Goal: Task Accomplishment & Management: Manage account settings

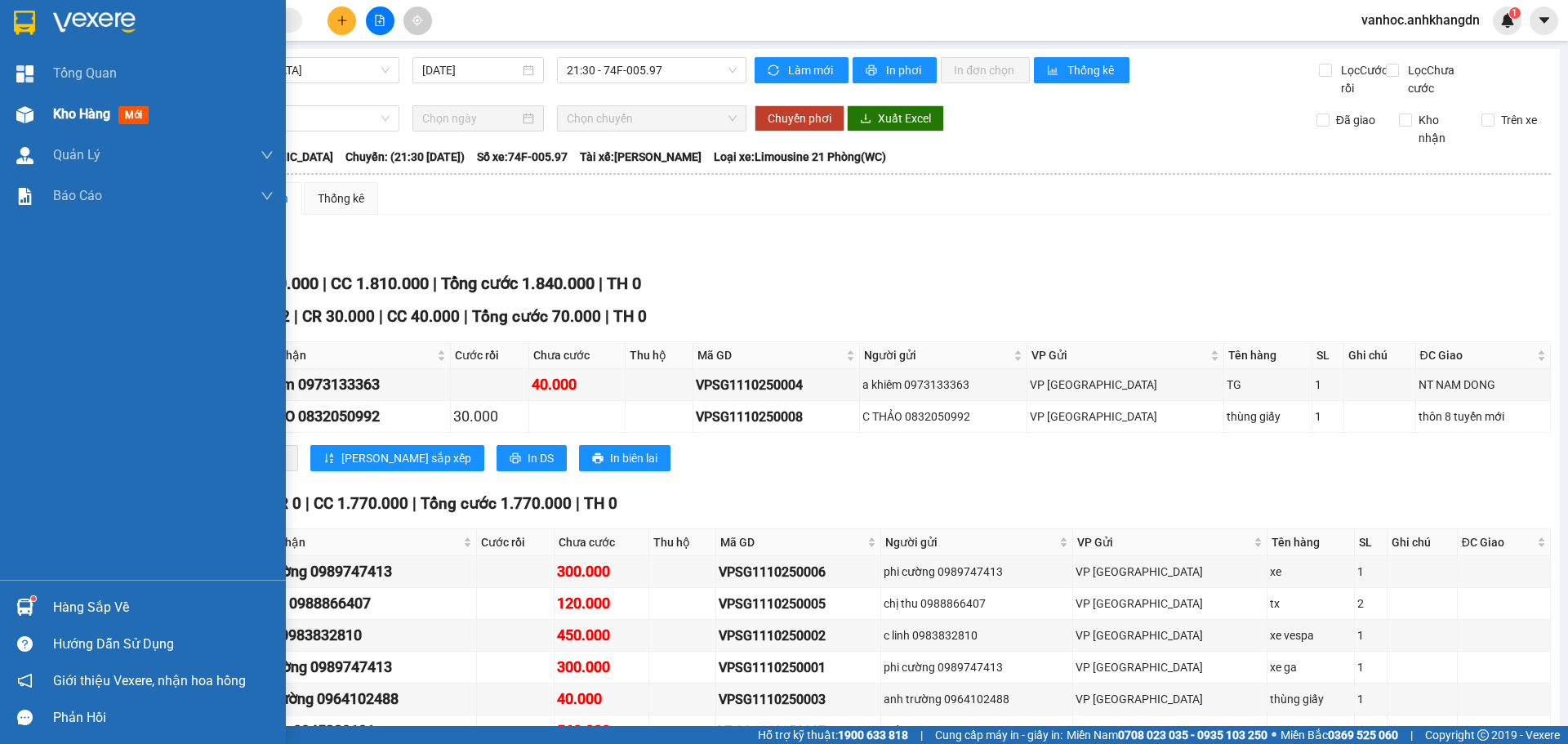
click at [38, 105] on div at bounding box center [25, 114] width 28 height 28
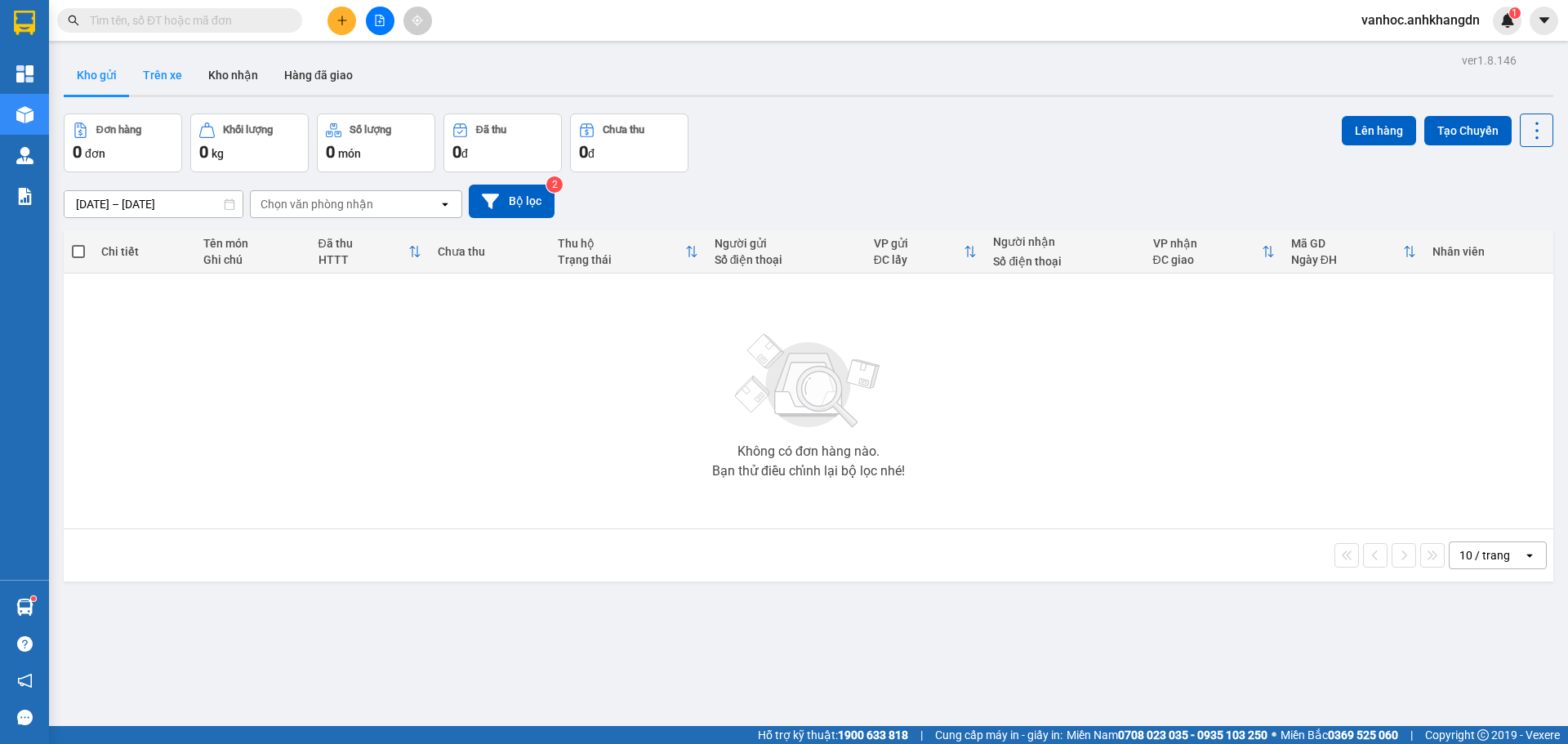
click at [173, 76] on button "Trên xe" at bounding box center [162, 76] width 66 height 39
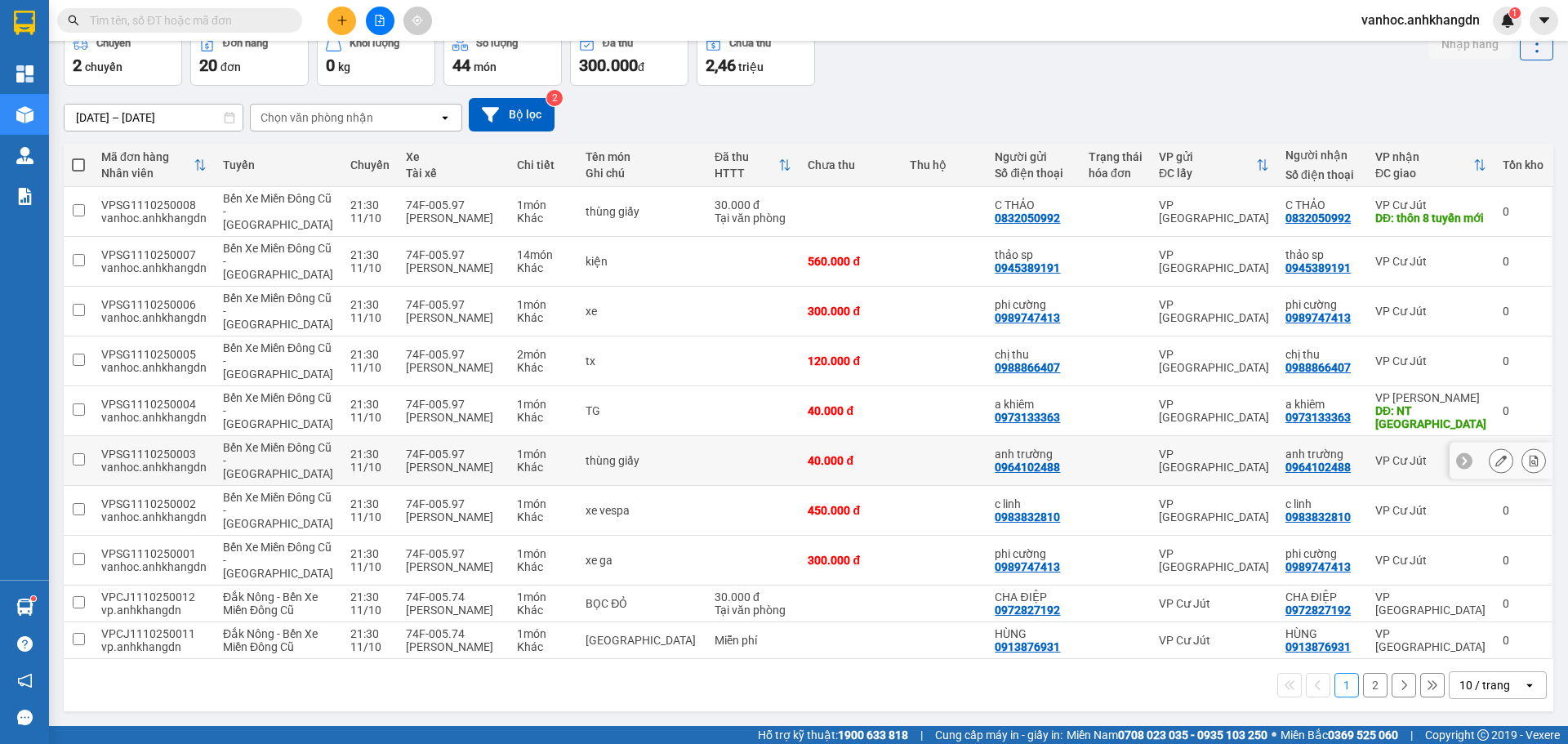
scroll to position [113, 0]
click at [80, 304] on input "checkbox" at bounding box center [79, 310] width 12 height 12
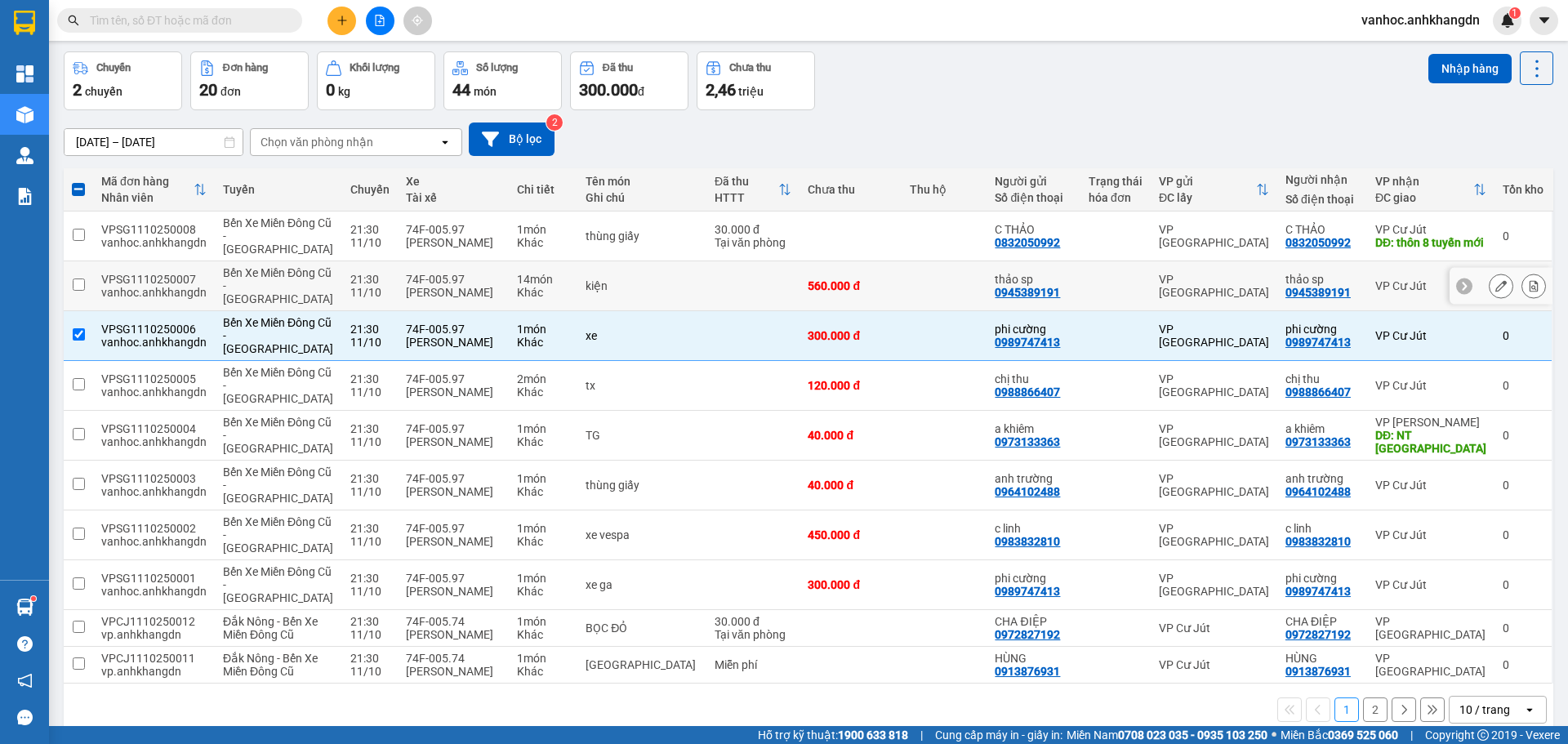
scroll to position [0, 0]
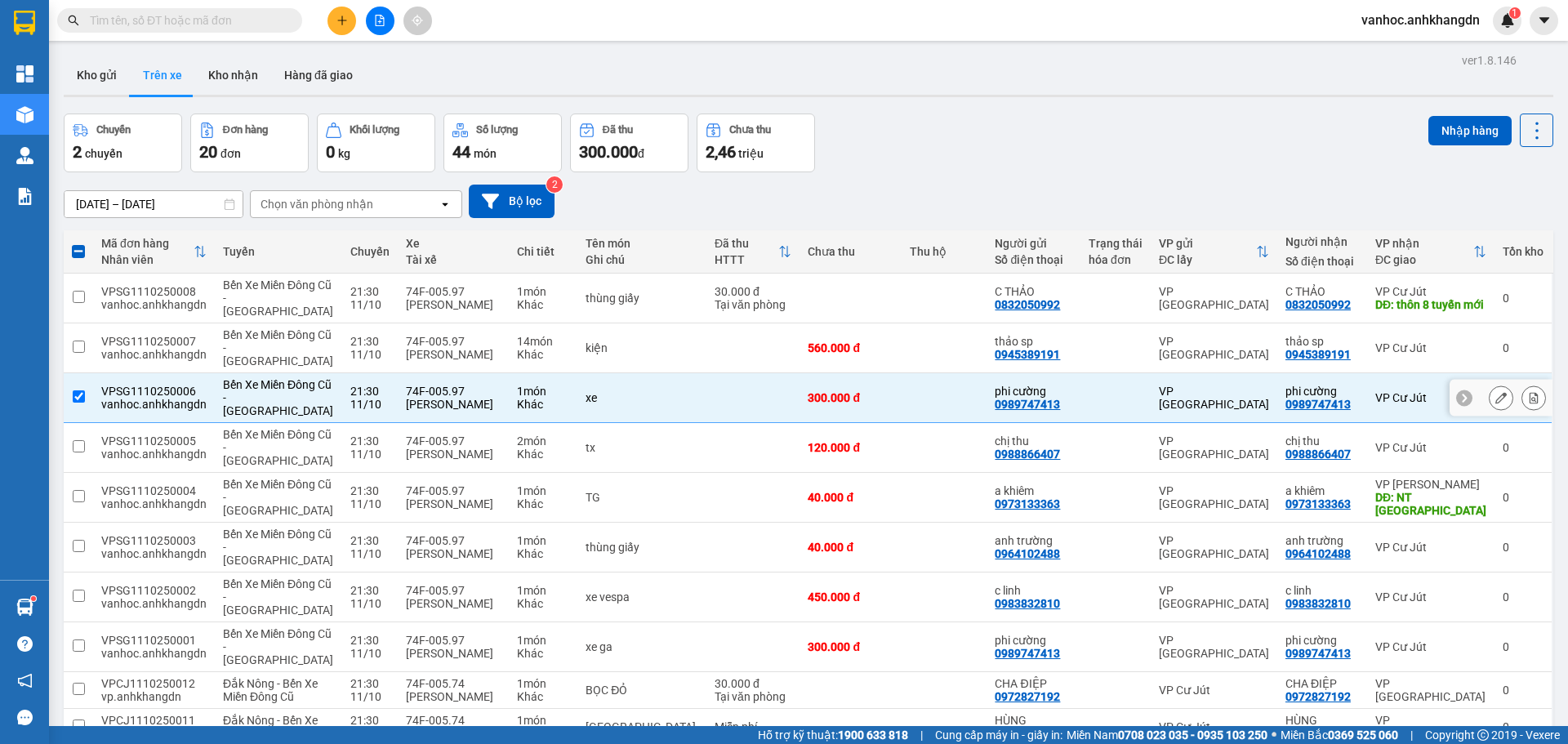
click at [81, 394] on input "checkbox" at bounding box center [79, 397] width 12 height 12
checkbox input "false"
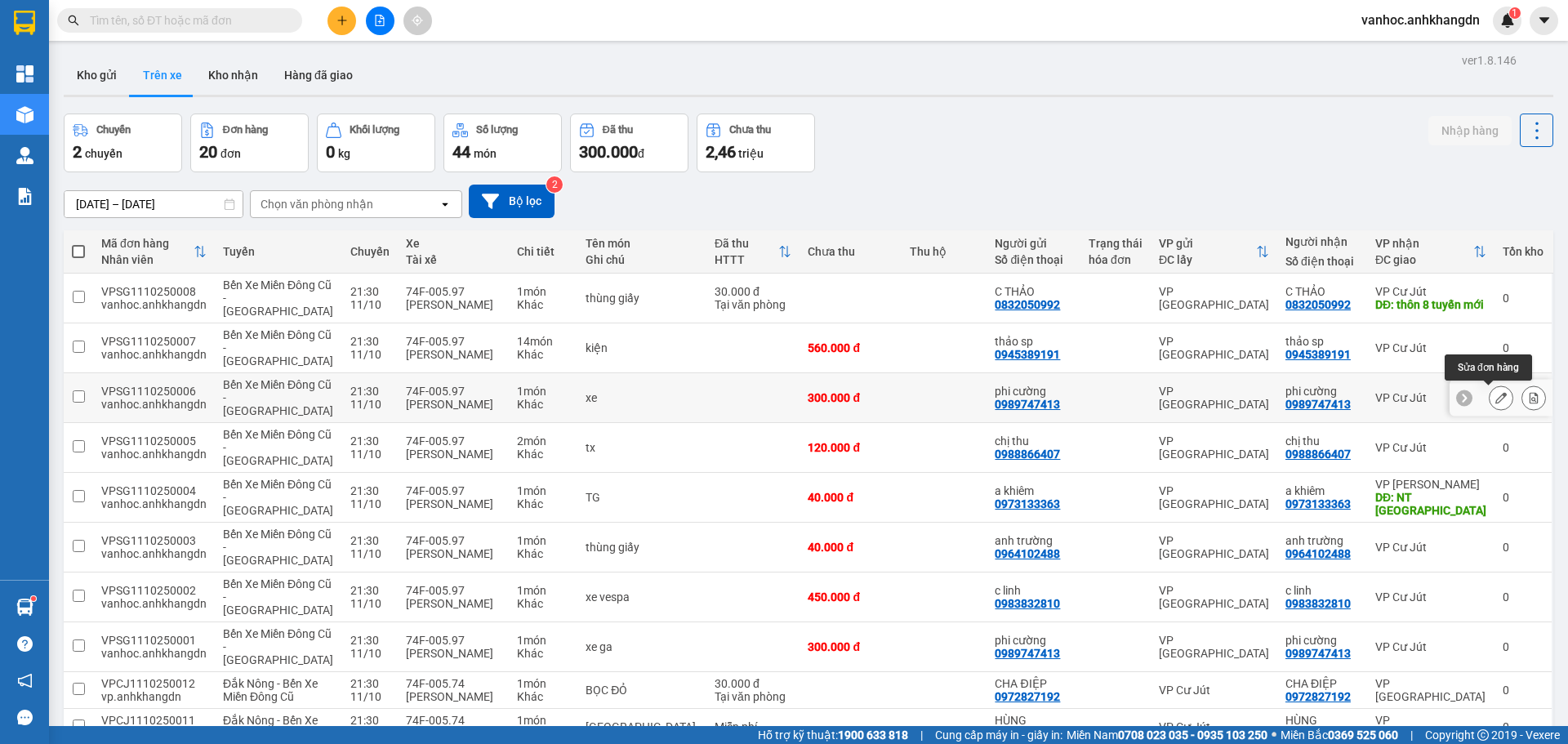
click at [1496, 396] on button at bounding box center [1501, 398] width 23 height 28
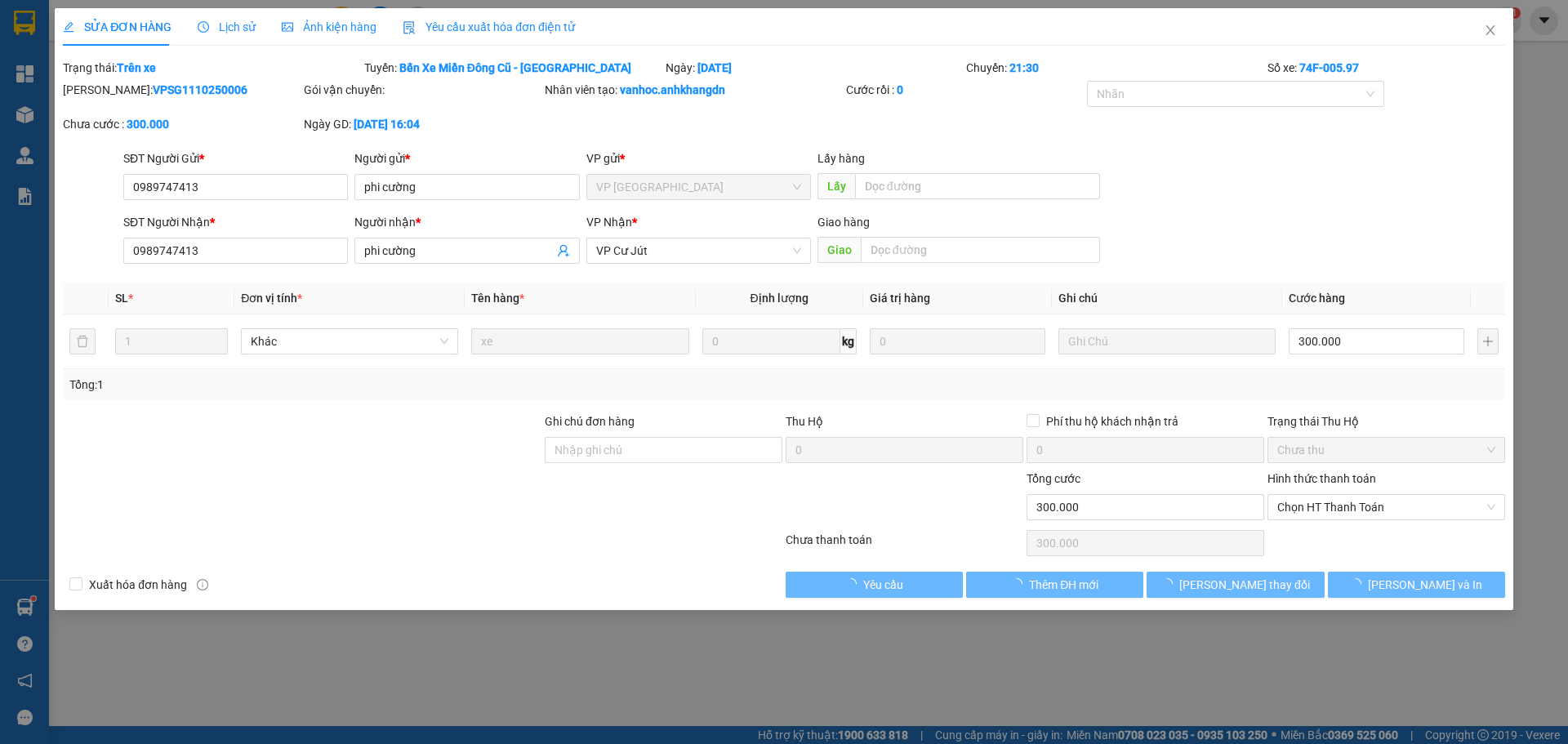
type input "0989747413"
type input "phi cường"
type input "0989747413"
type input "phi cường"
type input "0"
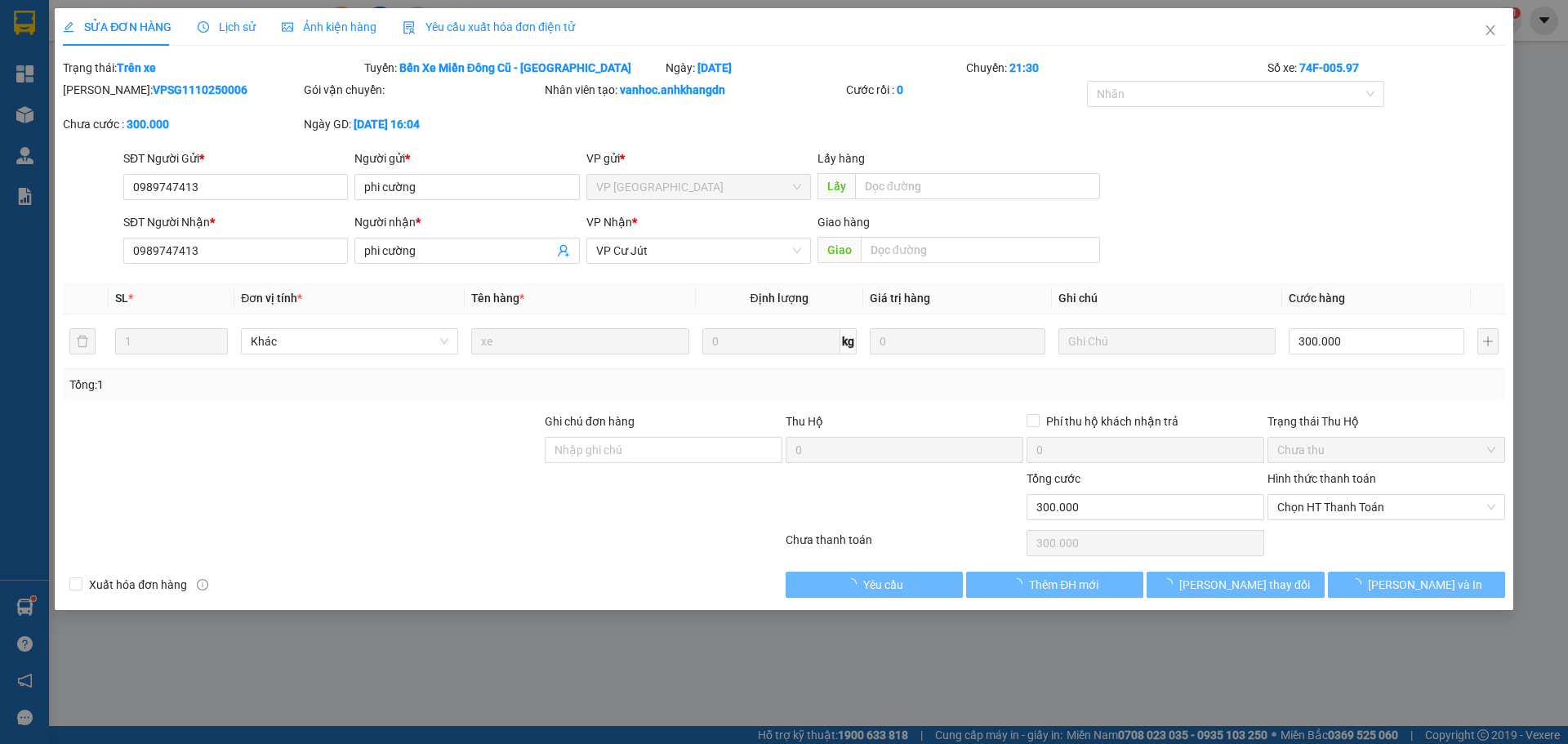
type input "300.000"
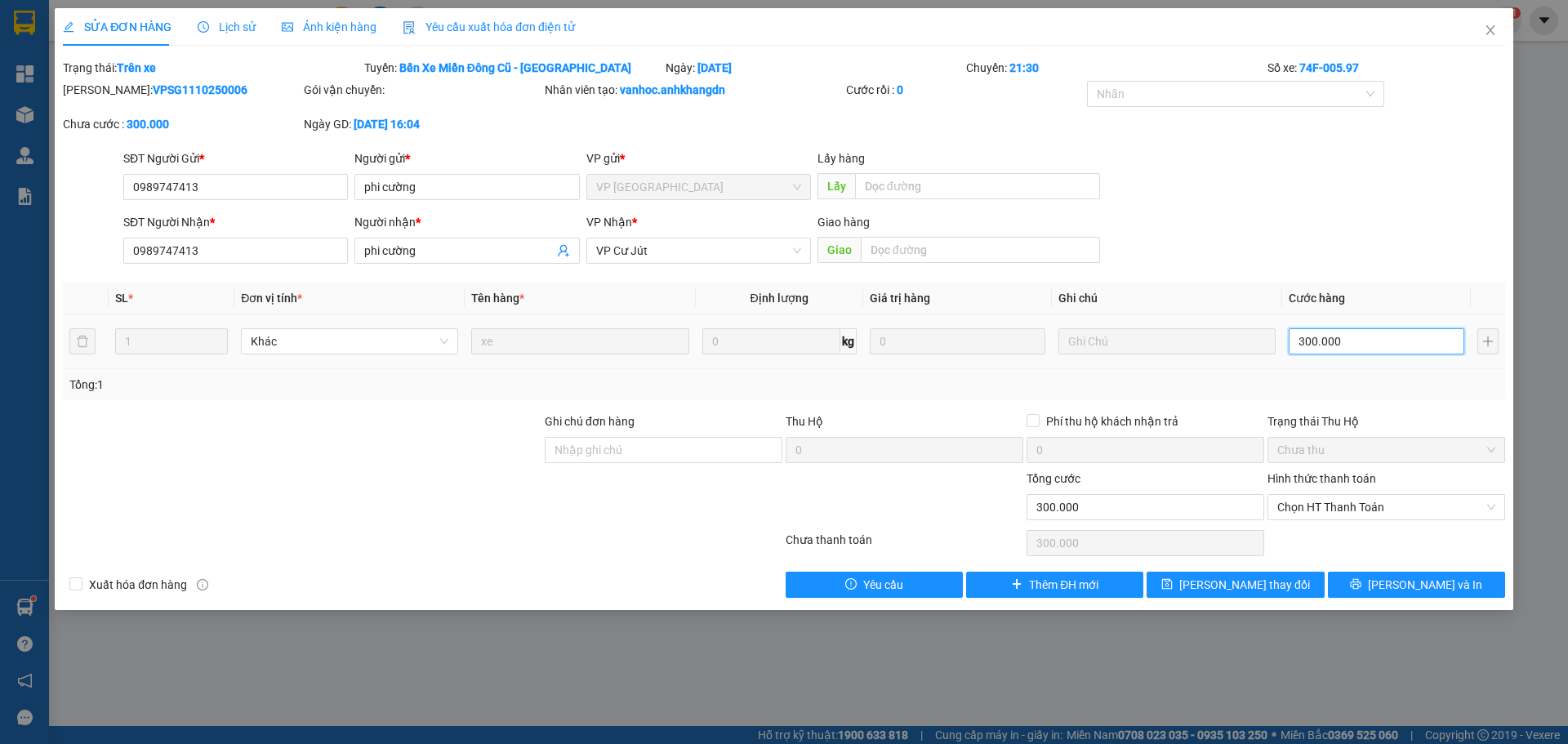
click at [1369, 345] on input "300.000" at bounding box center [1377, 341] width 176 height 27
type input "2"
type input "25"
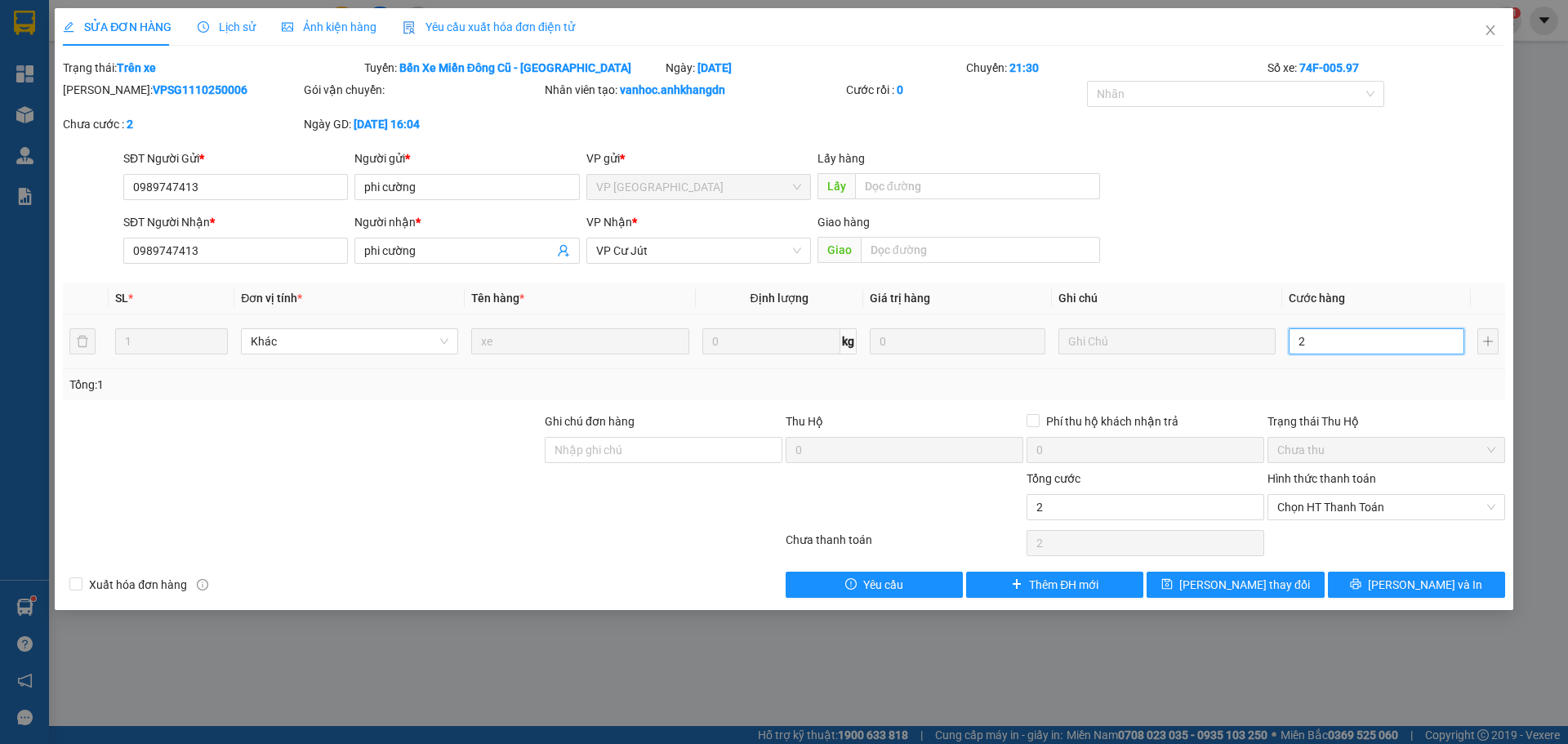
type input "25"
type input "250"
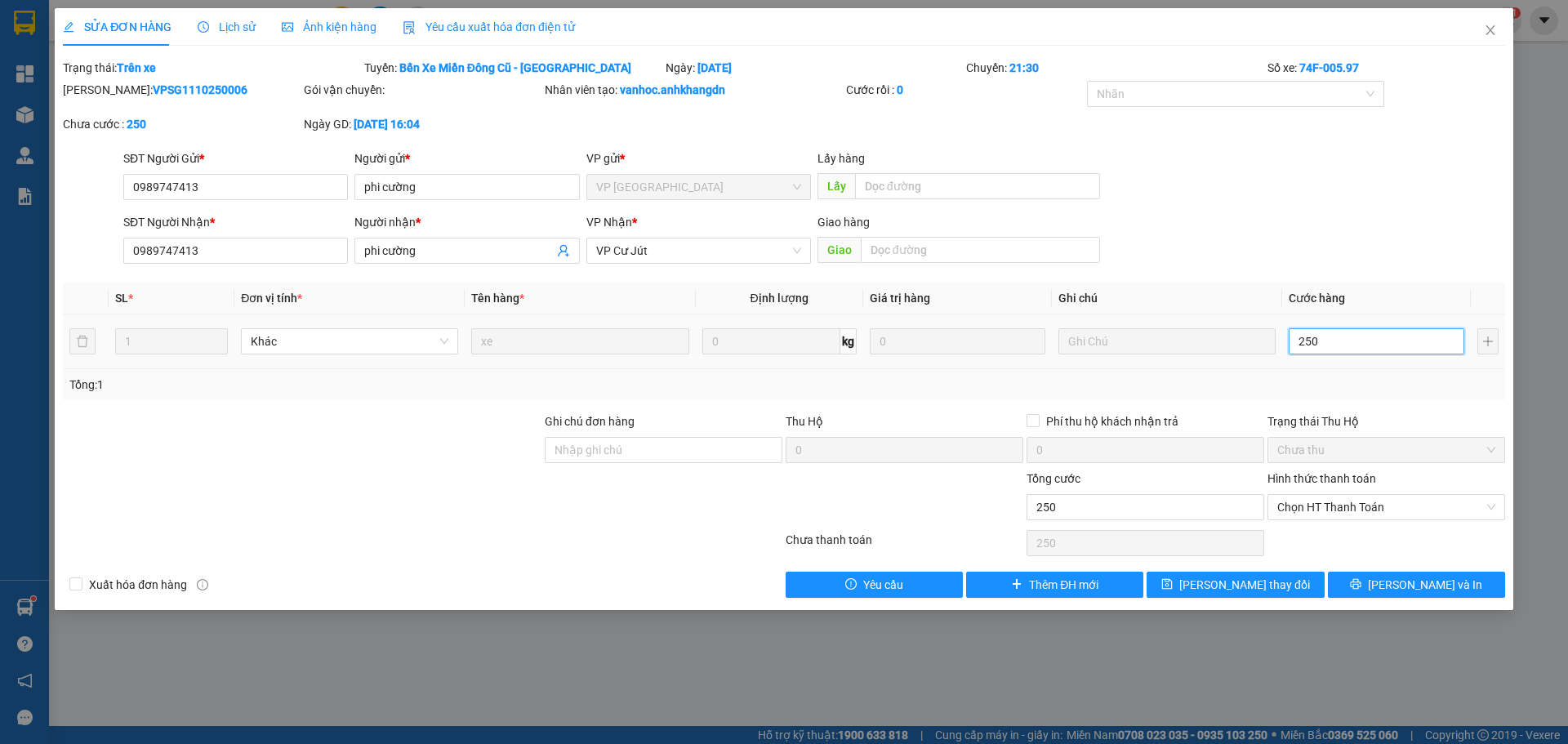
type input "2.500"
type input "25.000"
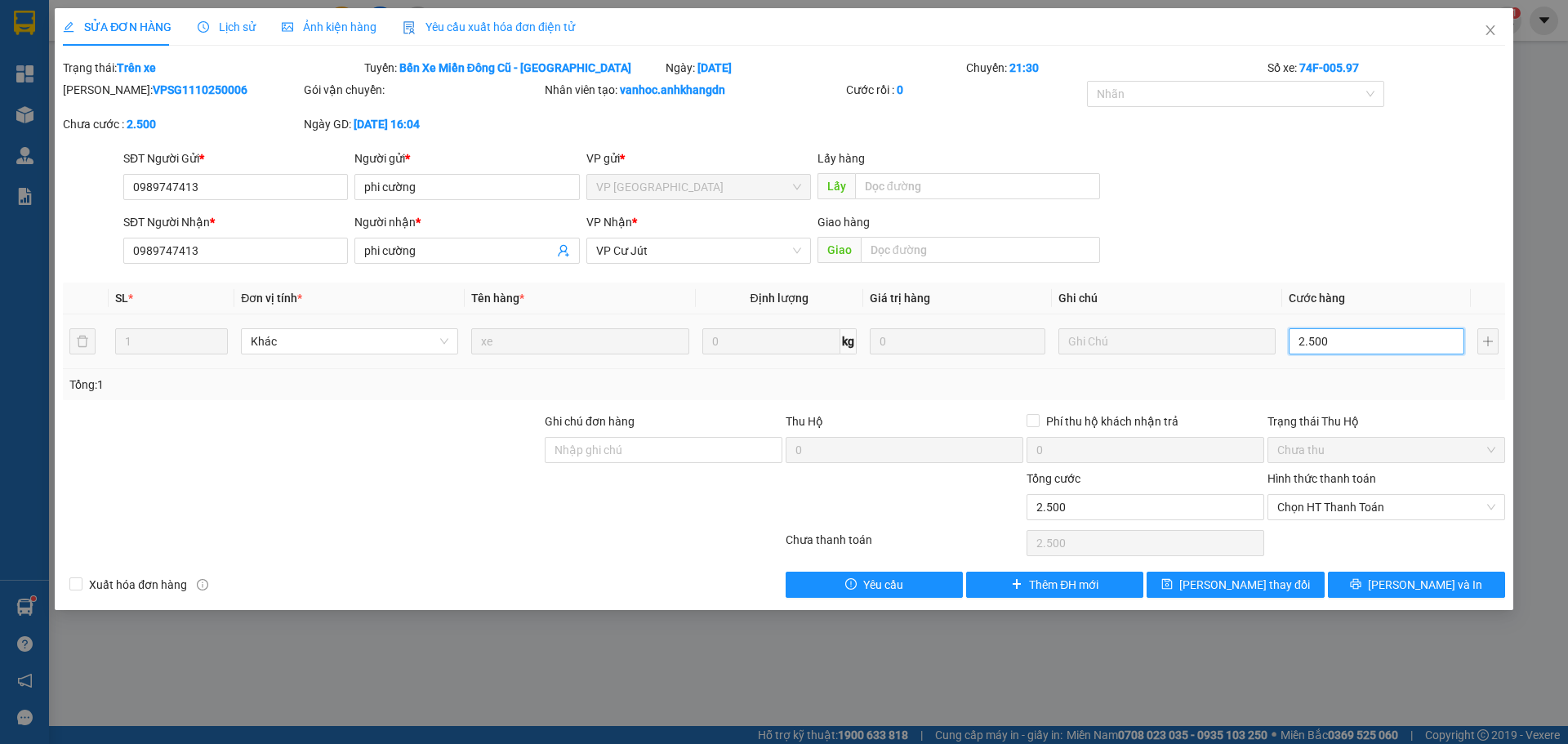
type input "25.000"
type input "250.000"
click at [1254, 582] on span "[PERSON_NAME] thay đổi" at bounding box center [1244, 585] width 131 height 18
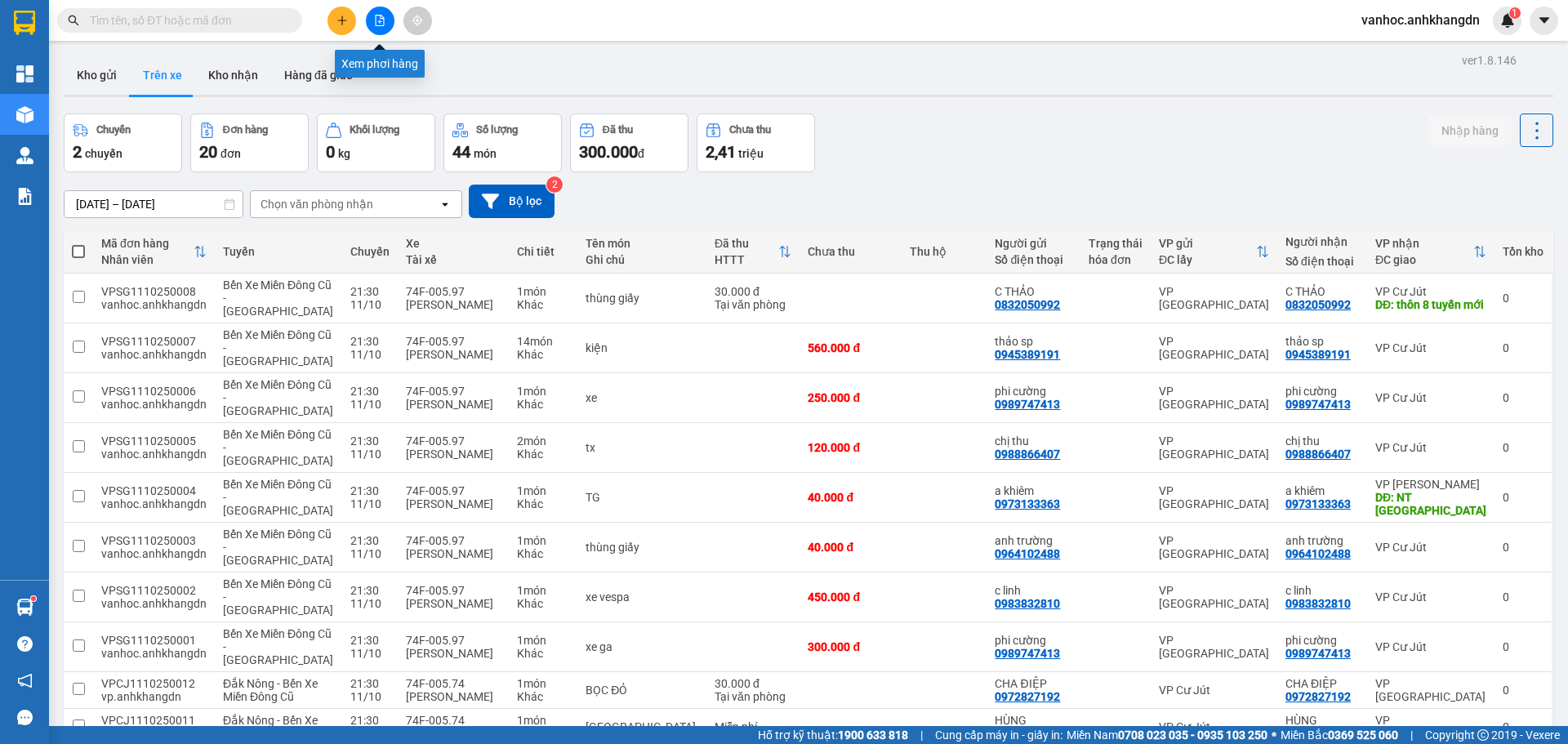
click at [388, 18] on button at bounding box center [380, 21] width 28 height 28
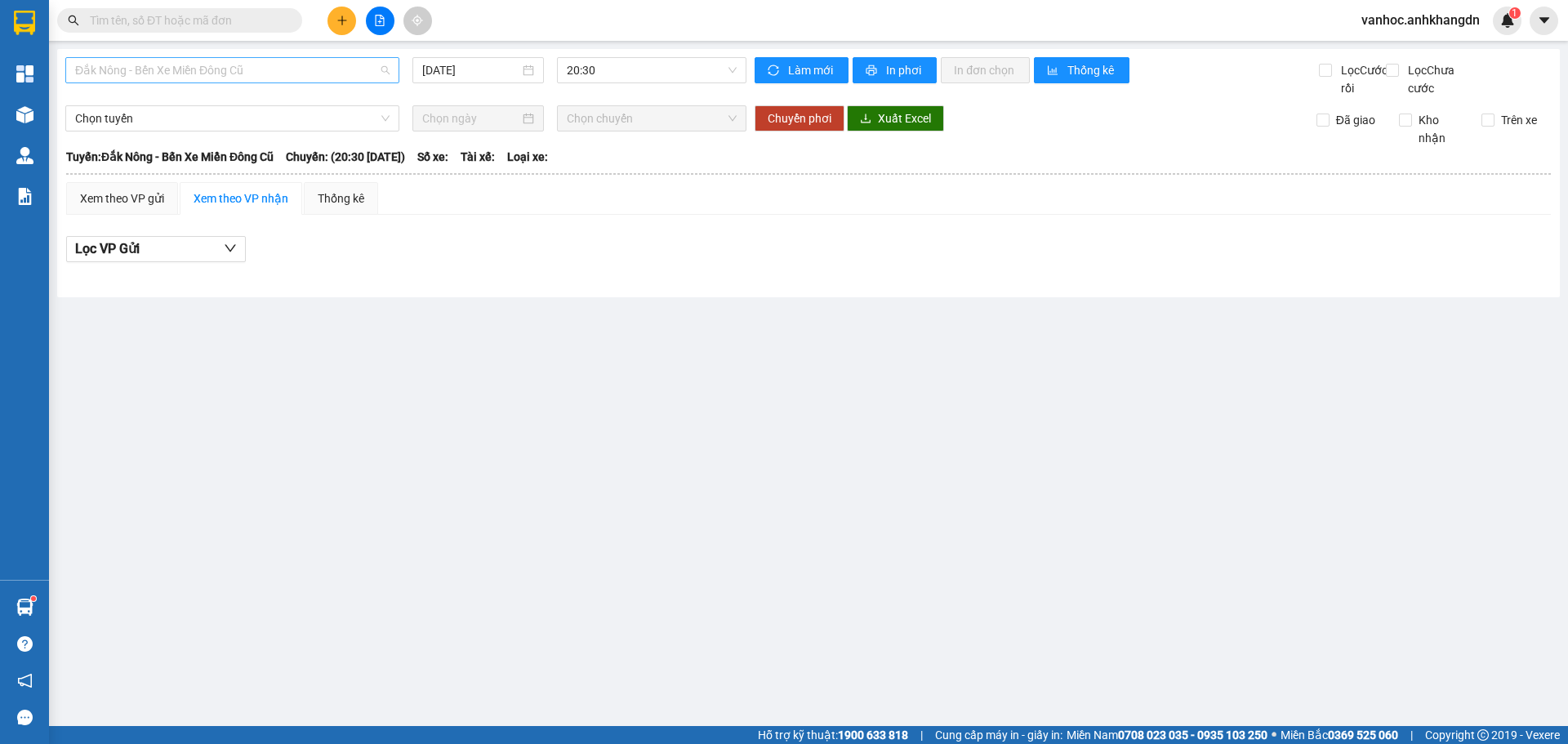
click at [260, 66] on span "Đắk Nông - Bến Xe Miền Đông Cũ" at bounding box center [233, 70] width 314 height 25
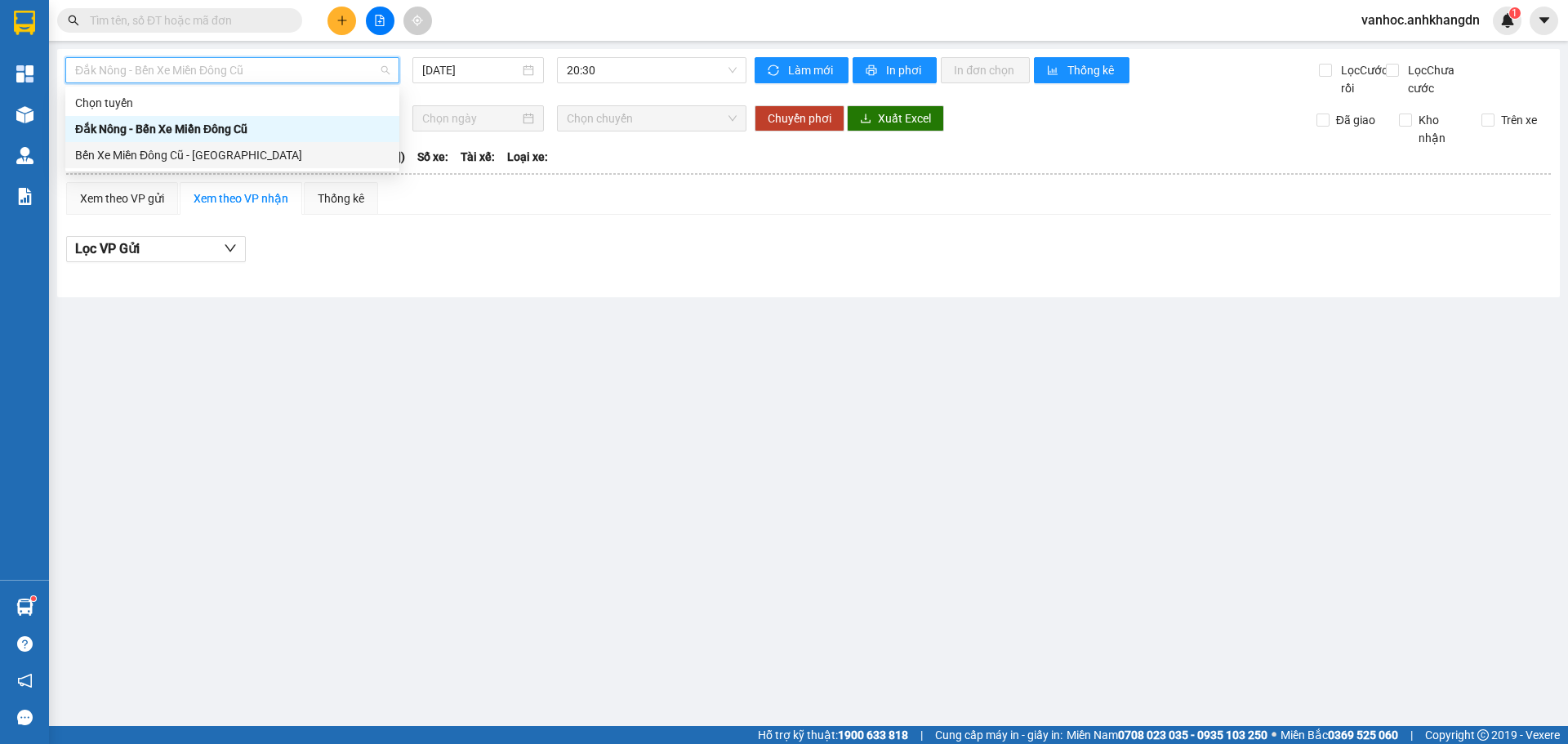
click at [264, 158] on div "Bến Xe Miền Đông Cũ - [GEOGRAPHIC_DATA]" at bounding box center [233, 155] width 314 height 18
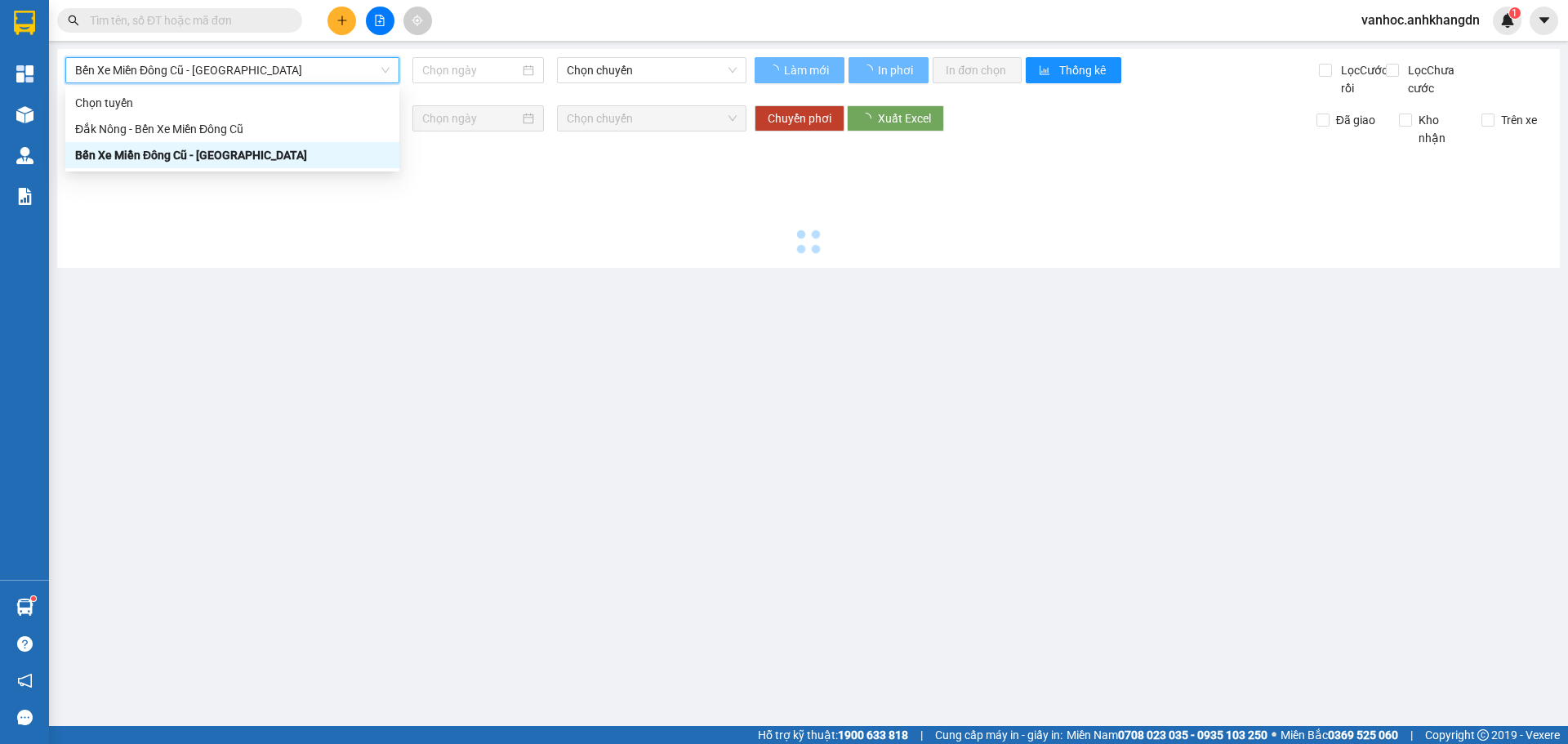
type input "[DATE]"
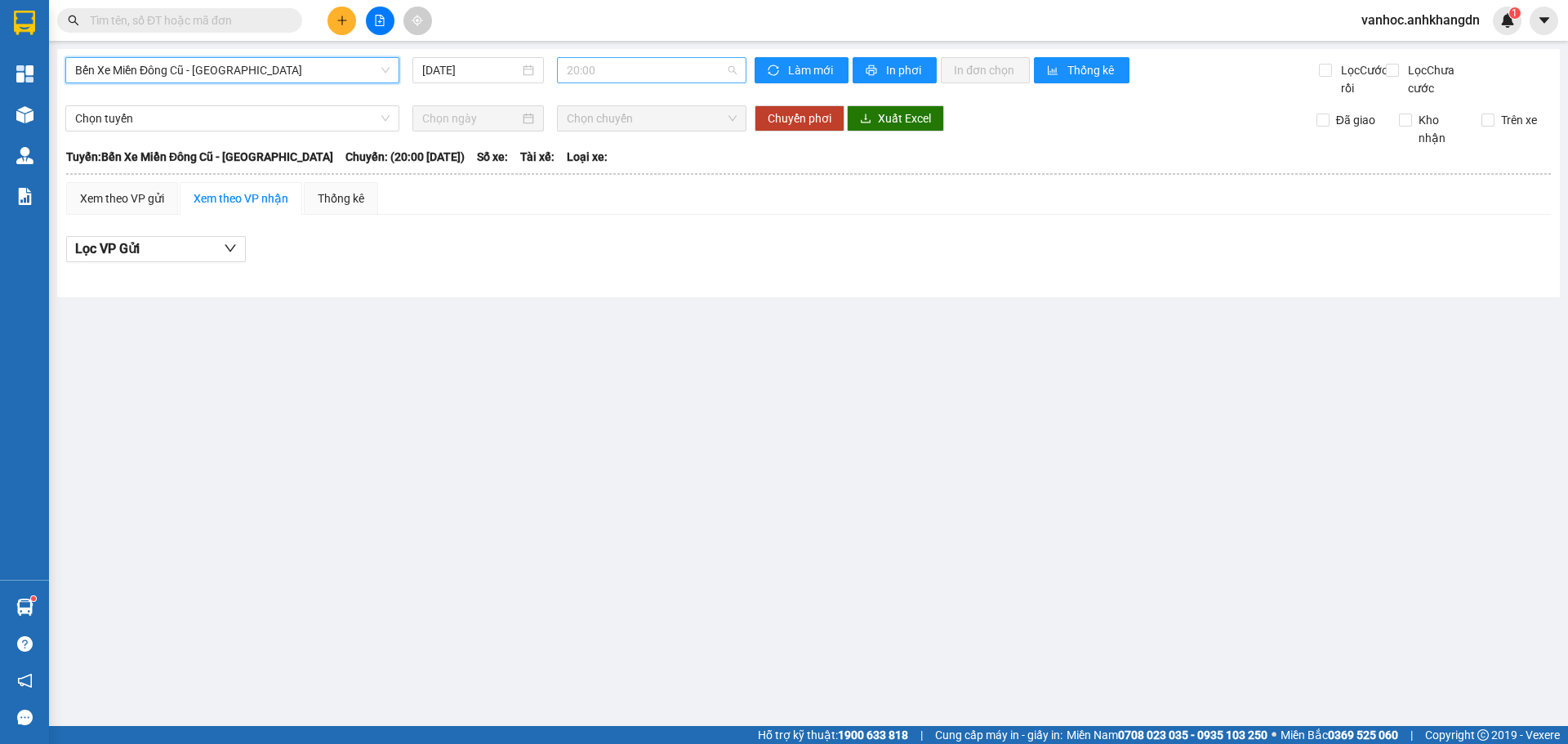
click at [616, 67] on span "20:00" at bounding box center [651, 70] width 170 height 25
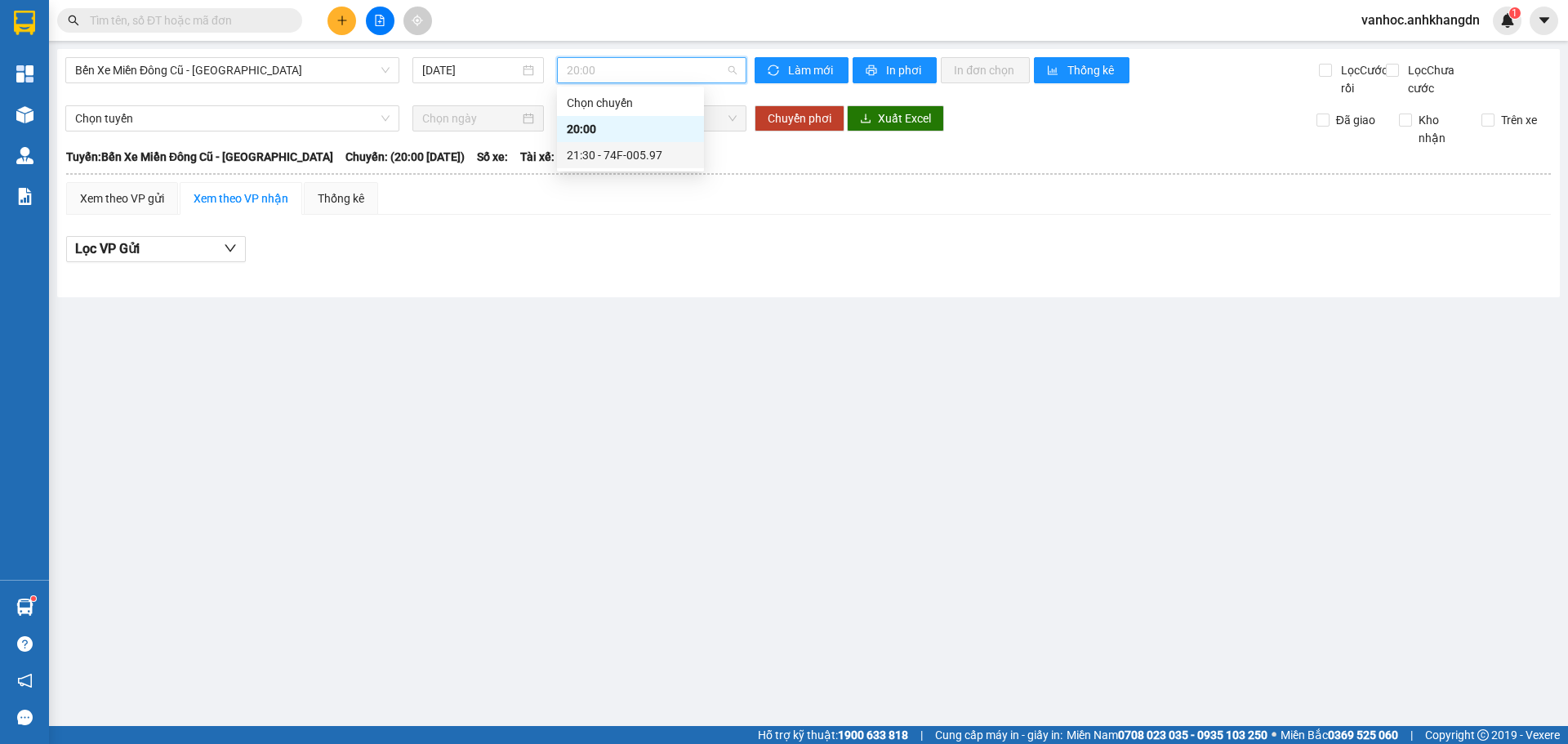
click at [635, 151] on div "21:30 - 74F-005.97" at bounding box center [630, 155] width 128 height 18
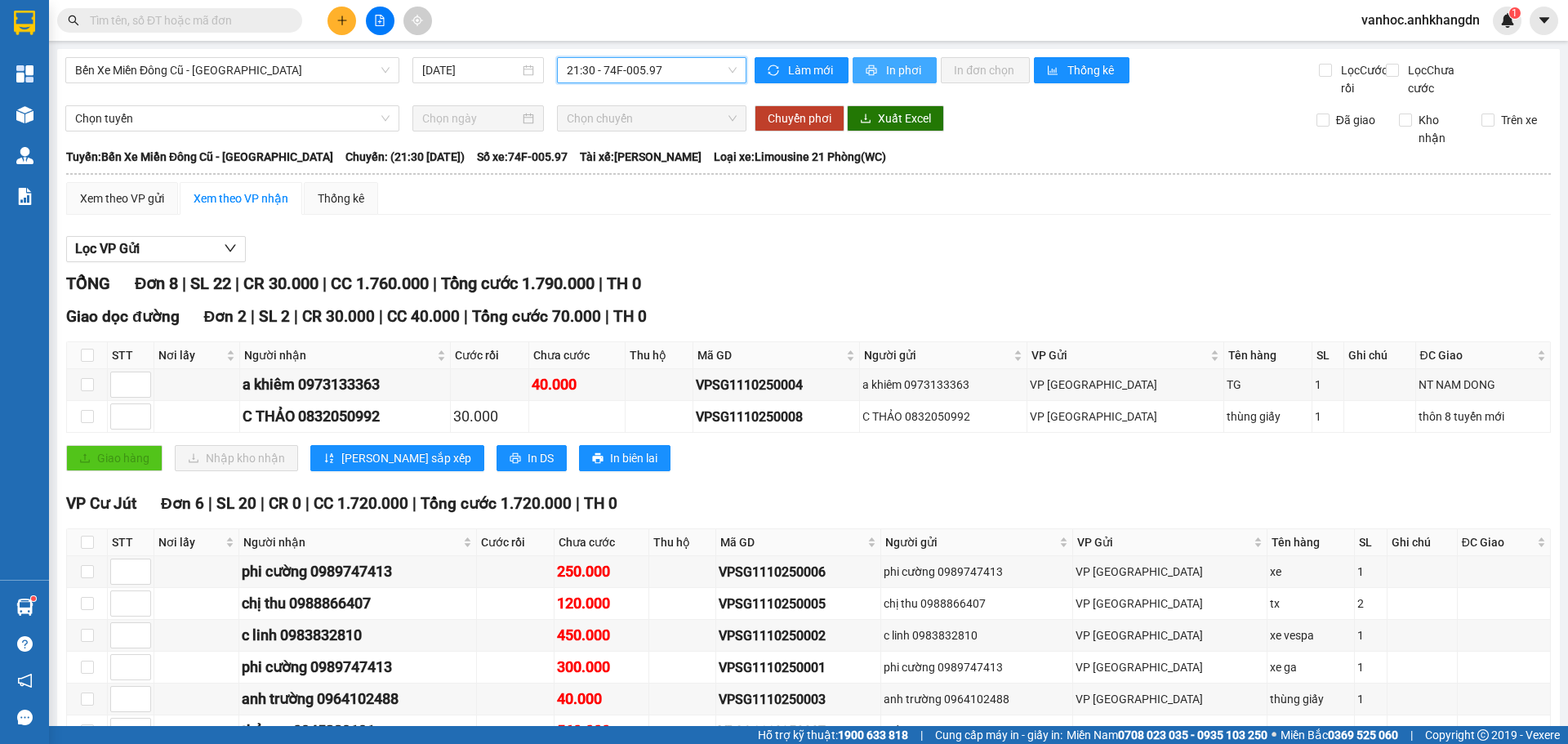
click at [897, 80] on button "In phơi" at bounding box center [895, 70] width 84 height 27
